Goal: Information Seeking & Learning: Check status

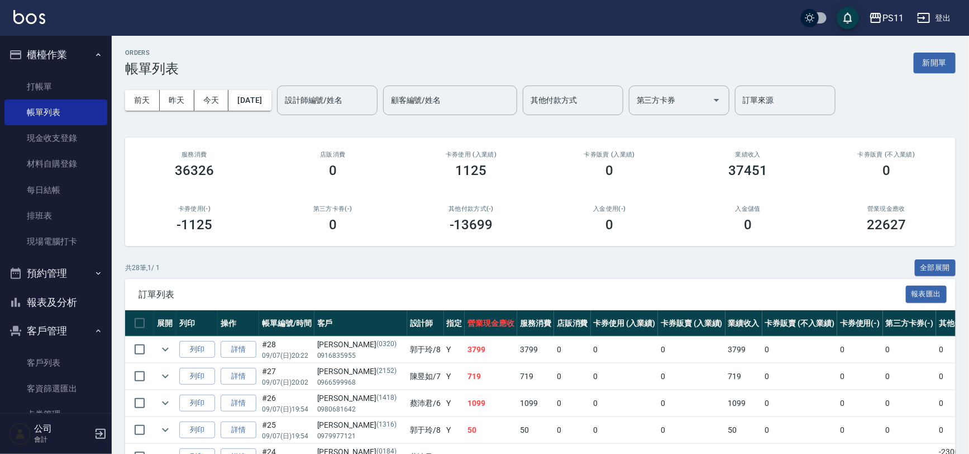
drag, startPoint x: 72, startPoint y: 309, endPoint x: 77, endPoint y: 292, distance: 18.0
click at [72, 309] on button "報表及分析" at bounding box center [55, 302] width 103 height 29
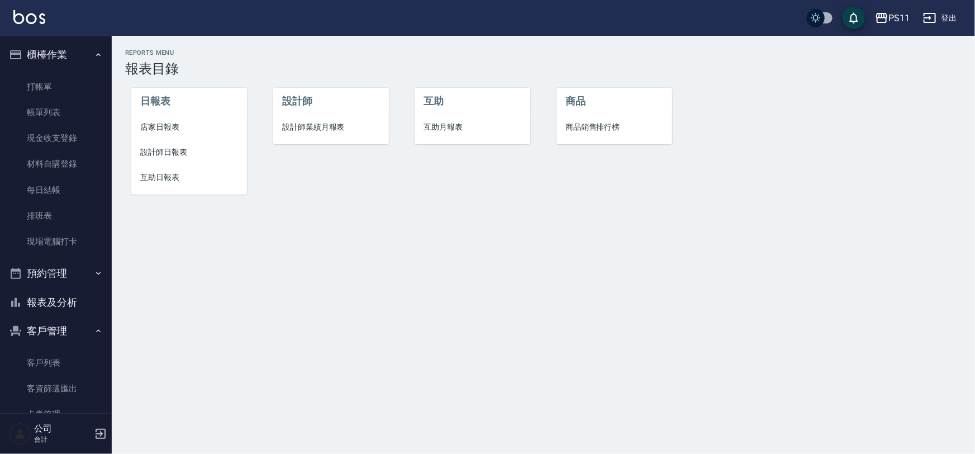
click at [166, 158] on li "設計師日報表" at bounding box center [189, 152] width 116 height 25
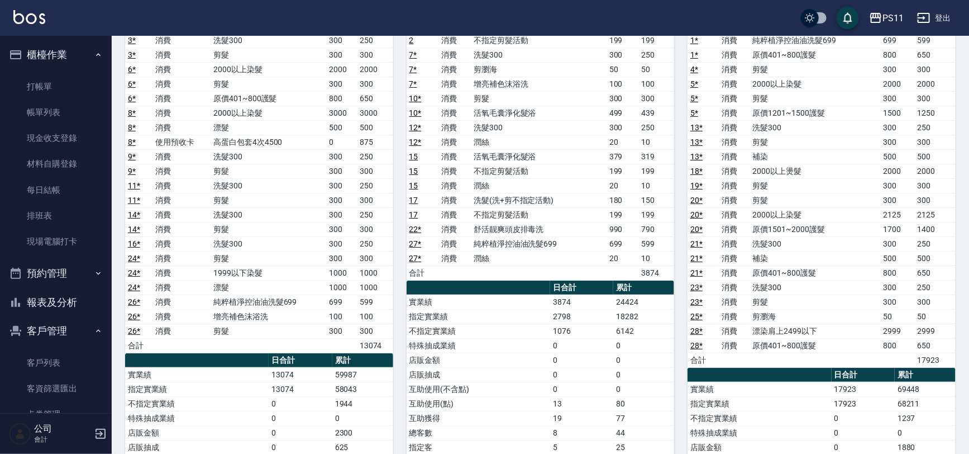
scroll to position [152, 0]
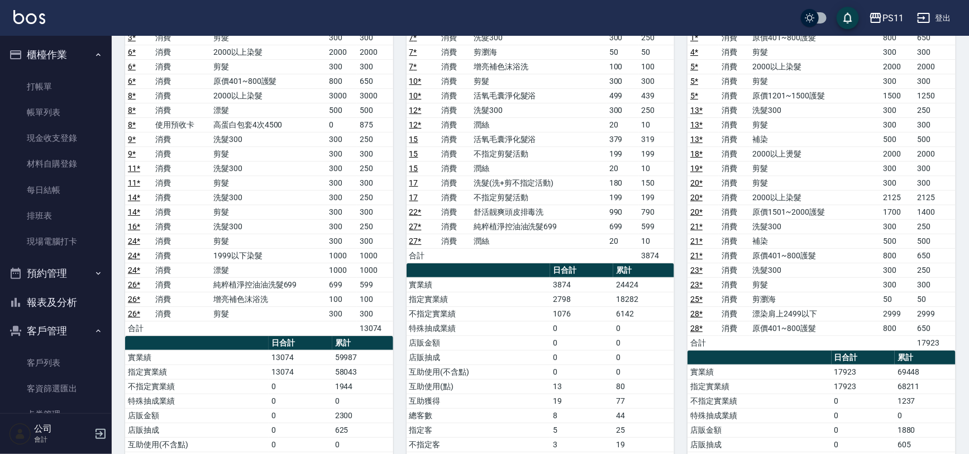
click at [71, 302] on button "報表及分析" at bounding box center [55, 302] width 103 height 29
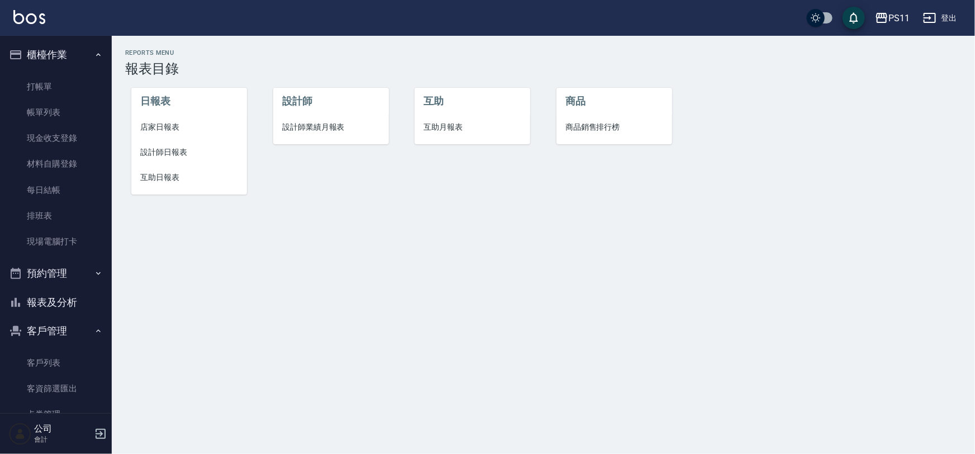
click at [171, 132] on span "店家日報表" at bounding box center [189, 127] width 98 height 12
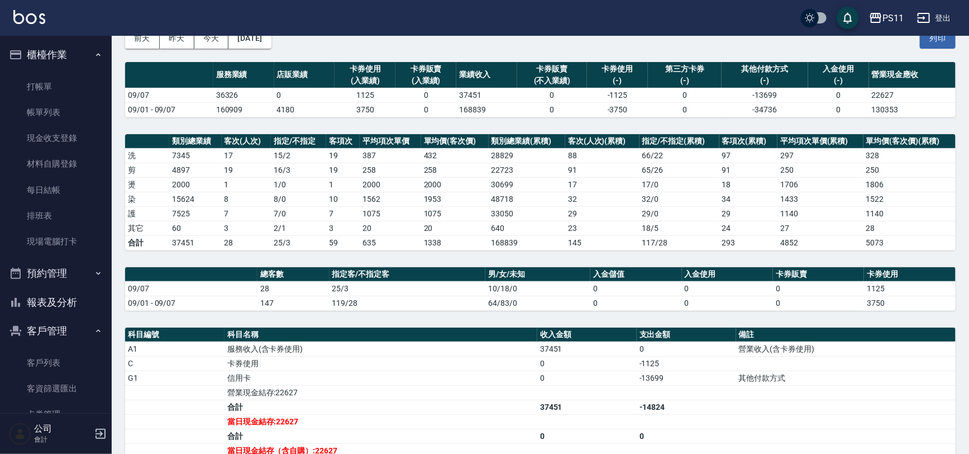
scroll to position [50, 0]
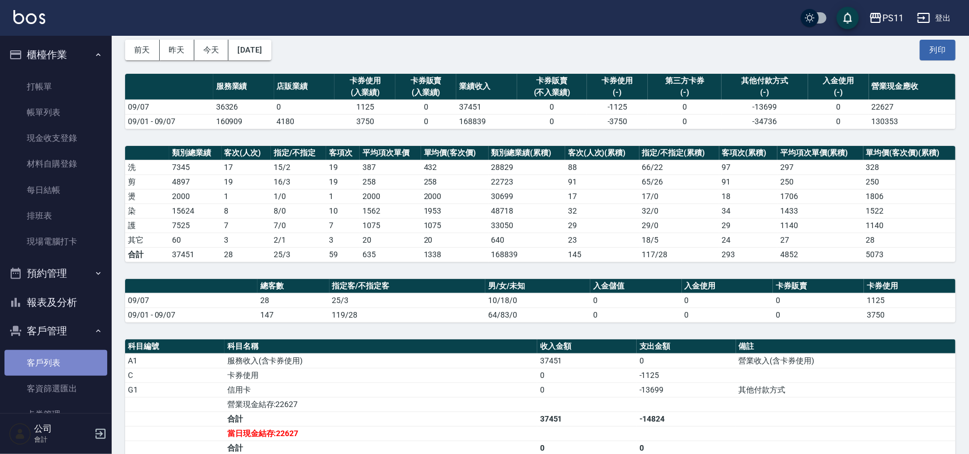
click at [67, 363] on link "客戶列表" at bounding box center [55, 363] width 103 height 26
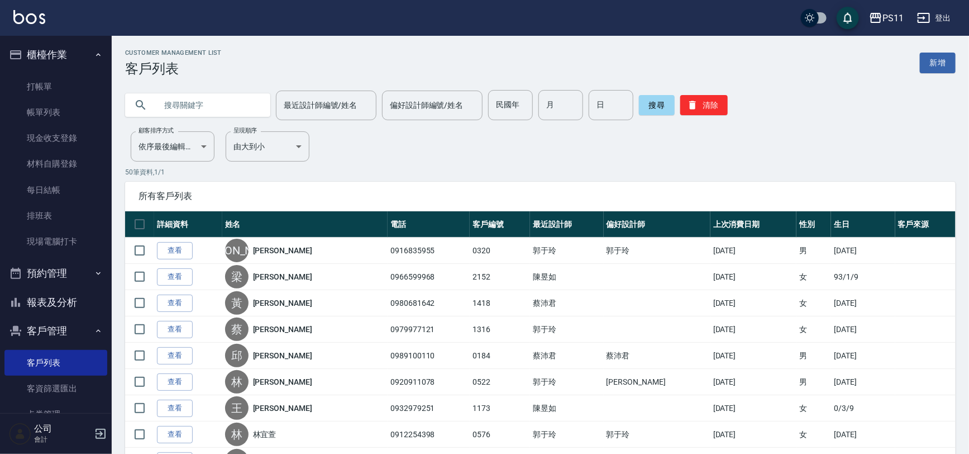
click at [179, 97] on input "text" at bounding box center [208, 105] width 105 height 30
type input "陳淑"
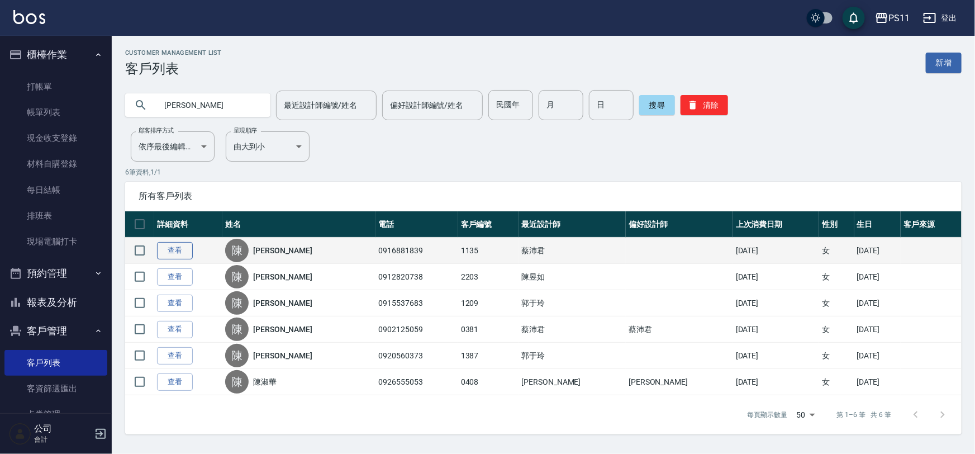
click at [184, 250] on link "查看" at bounding box center [175, 250] width 36 height 17
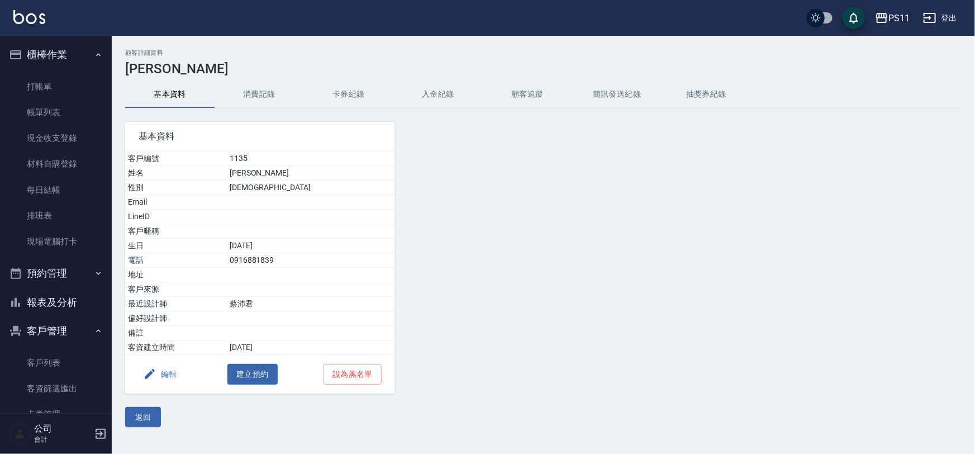
click at [258, 92] on button "消費記錄" at bounding box center [258, 94] width 89 height 27
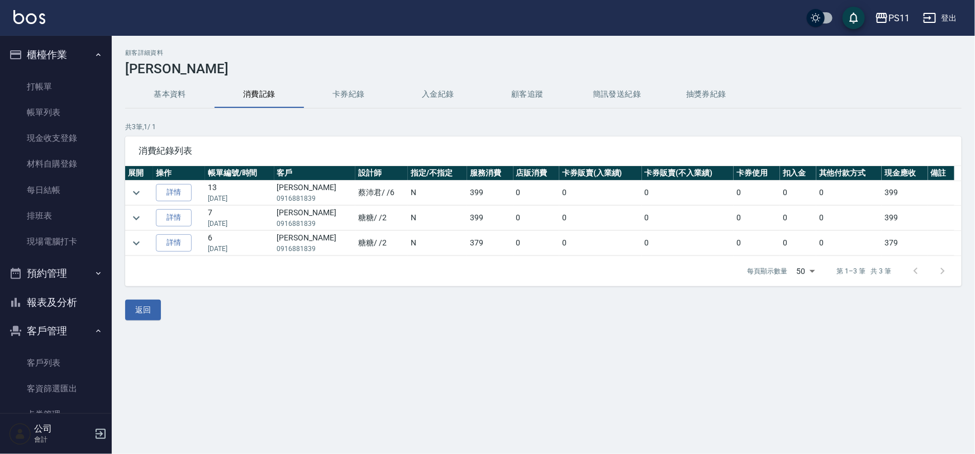
click at [176, 97] on button "基本資料" at bounding box center [169, 94] width 89 height 27
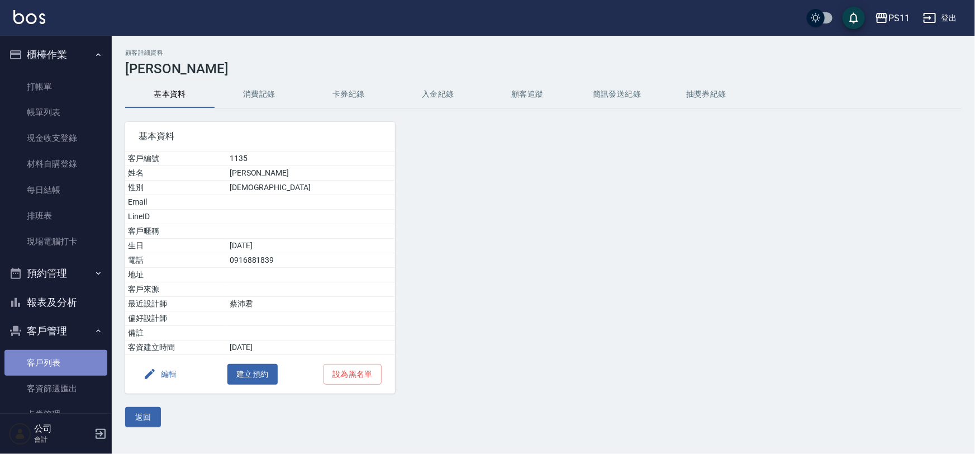
click at [69, 357] on link "客戶列表" at bounding box center [55, 363] width 103 height 26
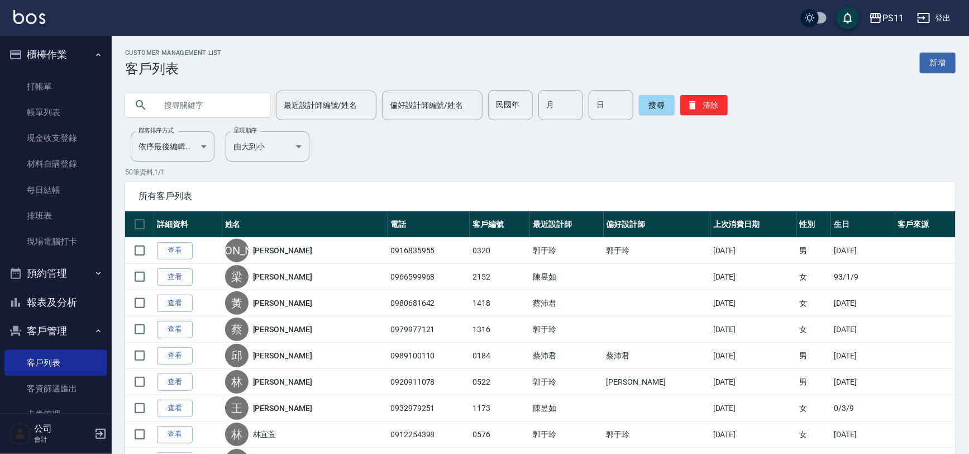
drag, startPoint x: 73, startPoint y: 312, endPoint x: 76, endPoint y: 303, distance: 9.0
click at [73, 311] on button "報表及分析" at bounding box center [55, 302] width 103 height 29
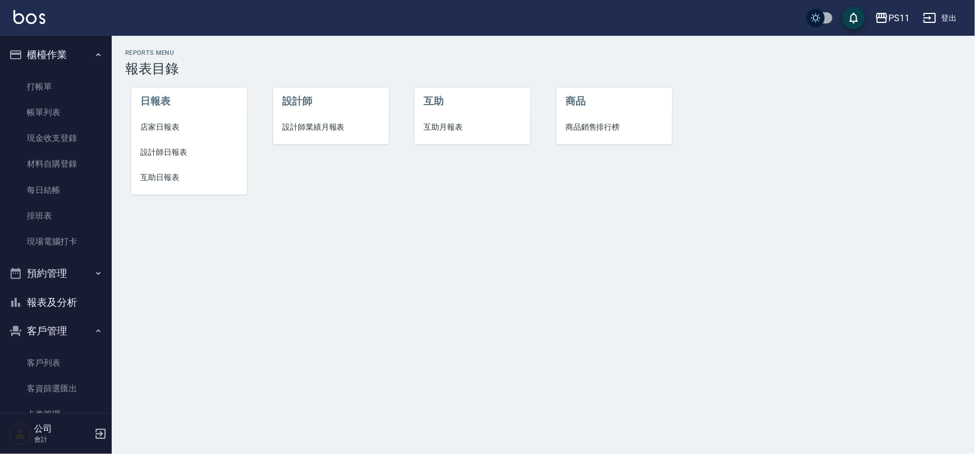
click at [164, 121] on span "店家日報表" at bounding box center [189, 127] width 98 height 12
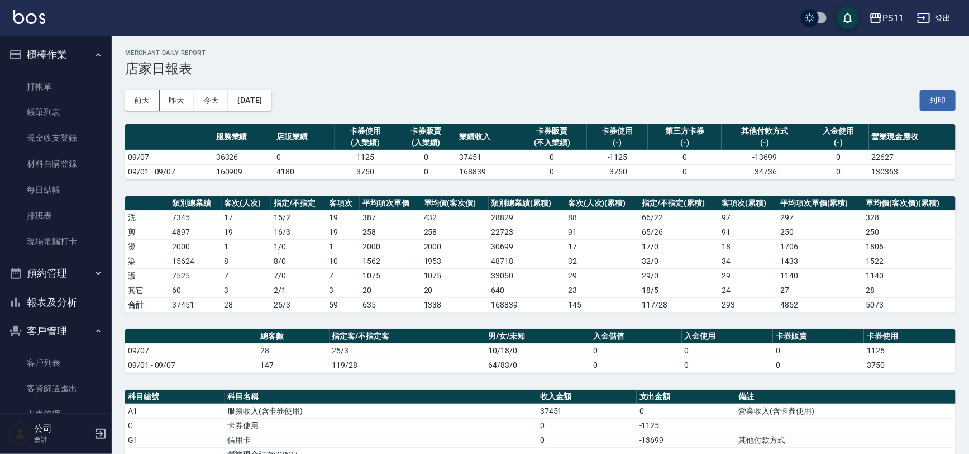
scroll to position [50, 0]
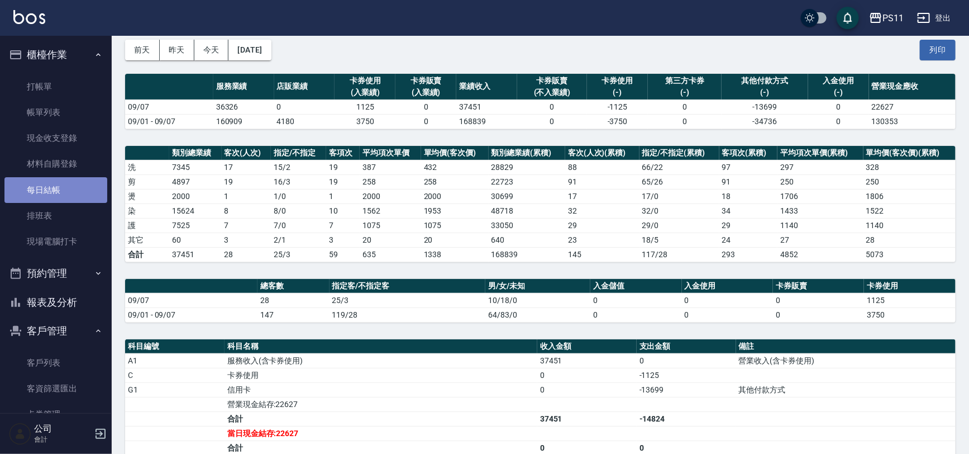
click at [61, 194] on link "每日結帳" at bounding box center [55, 190] width 103 height 26
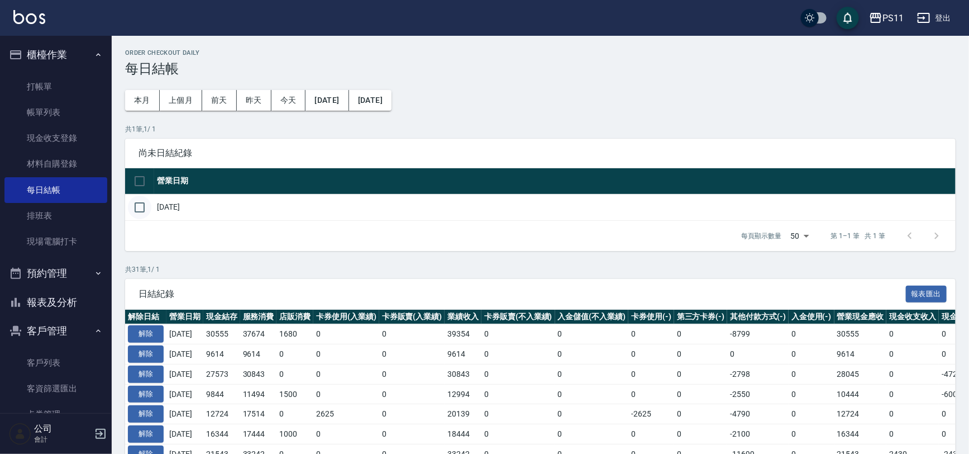
click at [145, 207] on input "checkbox" at bounding box center [139, 206] width 23 height 23
checkbox input "true"
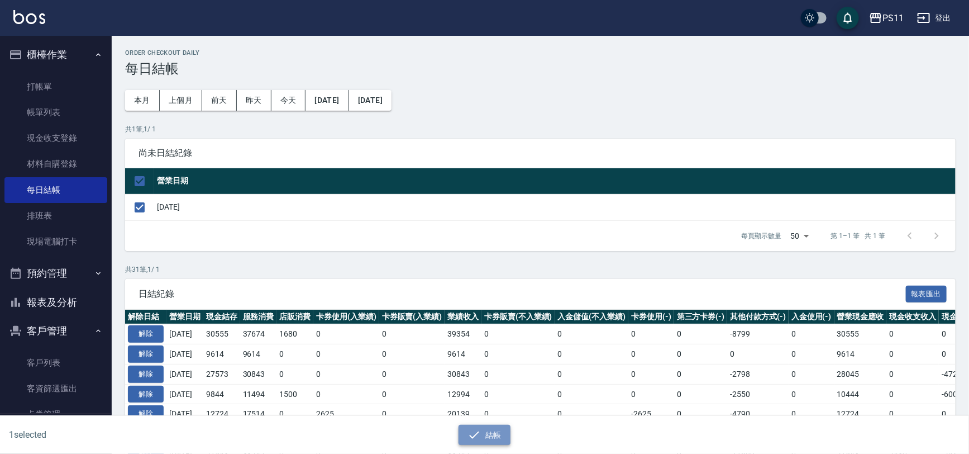
click at [494, 433] on button "結帳" at bounding box center [485, 434] width 52 height 21
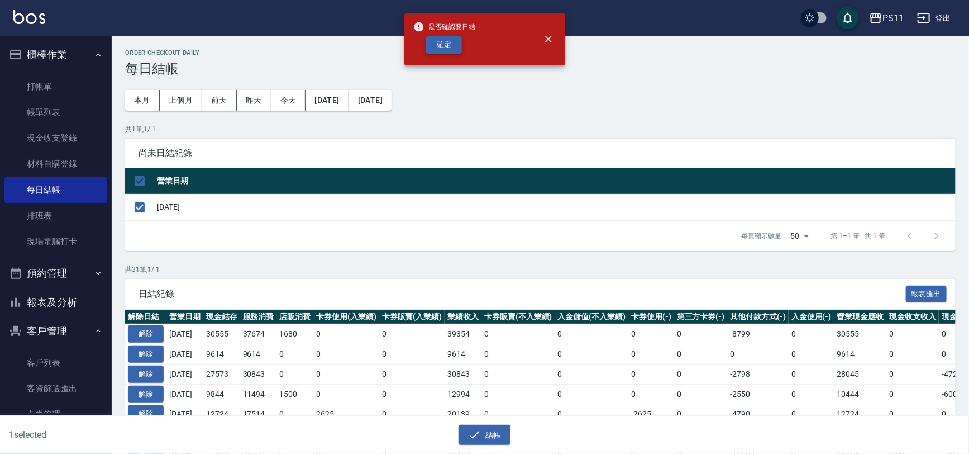
click at [459, 45] on button "確定" at bounding box center [444, 44] width 36 height 17
checkbox input "false"
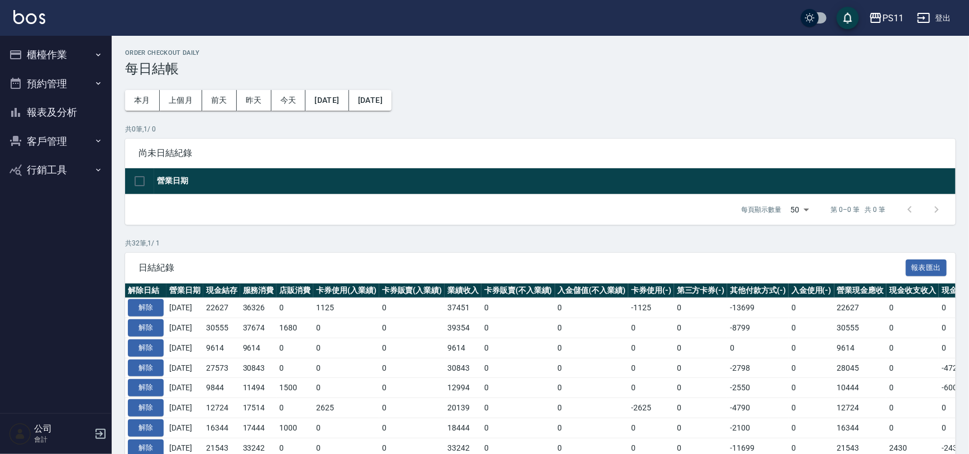
click at [60, 117] on button "報表及分析" at bounding box center [55, 112] width 103 height 29
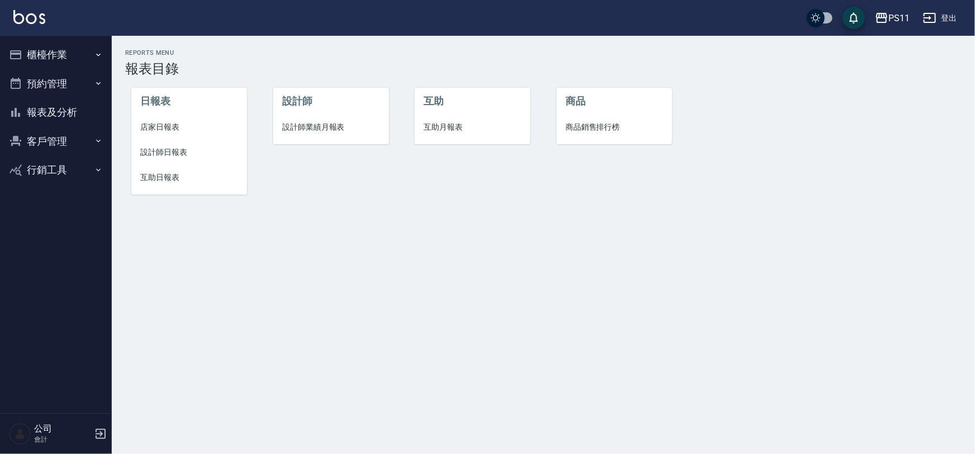
click at [178, 158] on span "設計師日報表" at bounding box center [189, 152] width 98 height 12
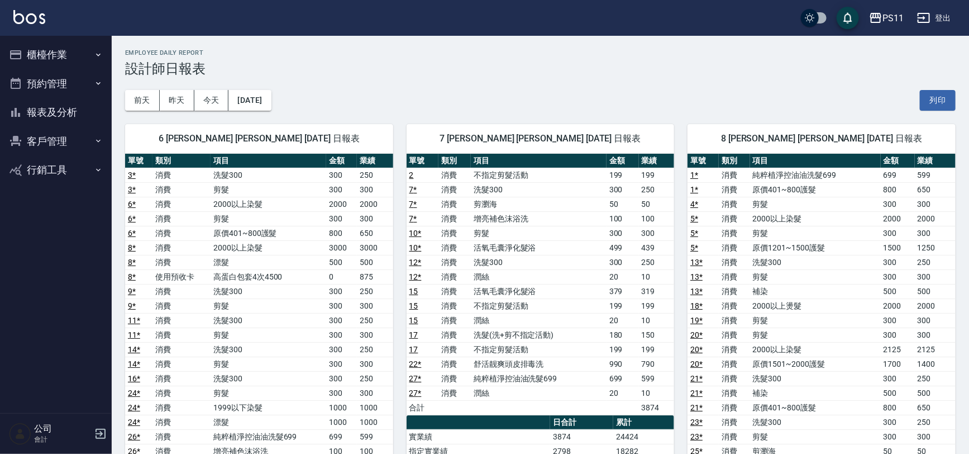
click at [699, 359] on link "20 *" at bounding box center [696, 363] width 12 height 9
click at [680, 204] on div "8 [PERSON_NAME] [PERSON_NAME] [DATE] 日報表 單號 類別 項目 金額 業績 1 * 消費 純粹植淨控油油洗髮699 699…" at bounding box center [814, 429] width 281 height 637
drag, startPoint x: 513, startPoint y: 318, endPoint x: 541, endPoint y: 187, distance: 133.6
click at [56, 102] on button "報表及分析" at bounding box center [55, 112] width 103 height 29
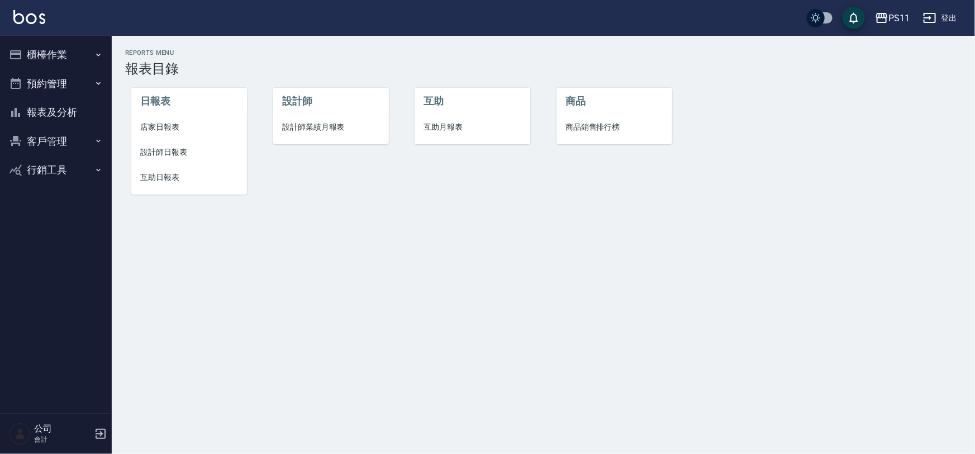
click at [154, 117] on li "店家日報表" at bounding box center [189, 126] width 116 height 25
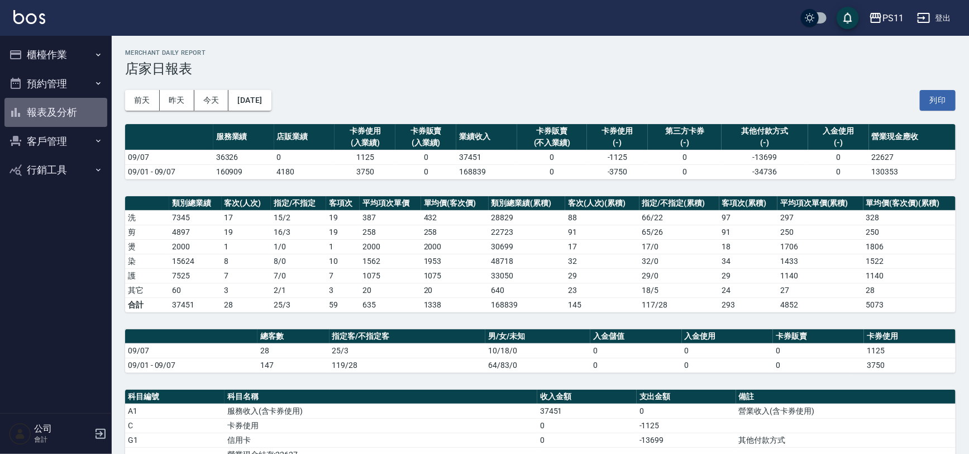
click at [60, 114] on button "報表及分析" at bounding box center [55, 112] width 103 height 29
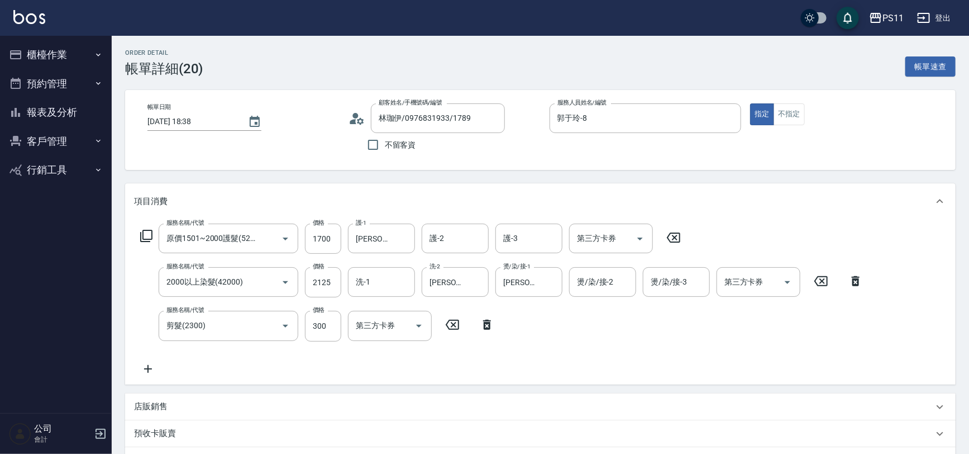
type input "林珈伊/0976831933/1789"
type input "原價1501~2000護髮(52000)"
type input "2000以上染髮(42000)"
type input "剪髮(2300)"
